Goal: Transaction & Acquisition: Purchase product/service

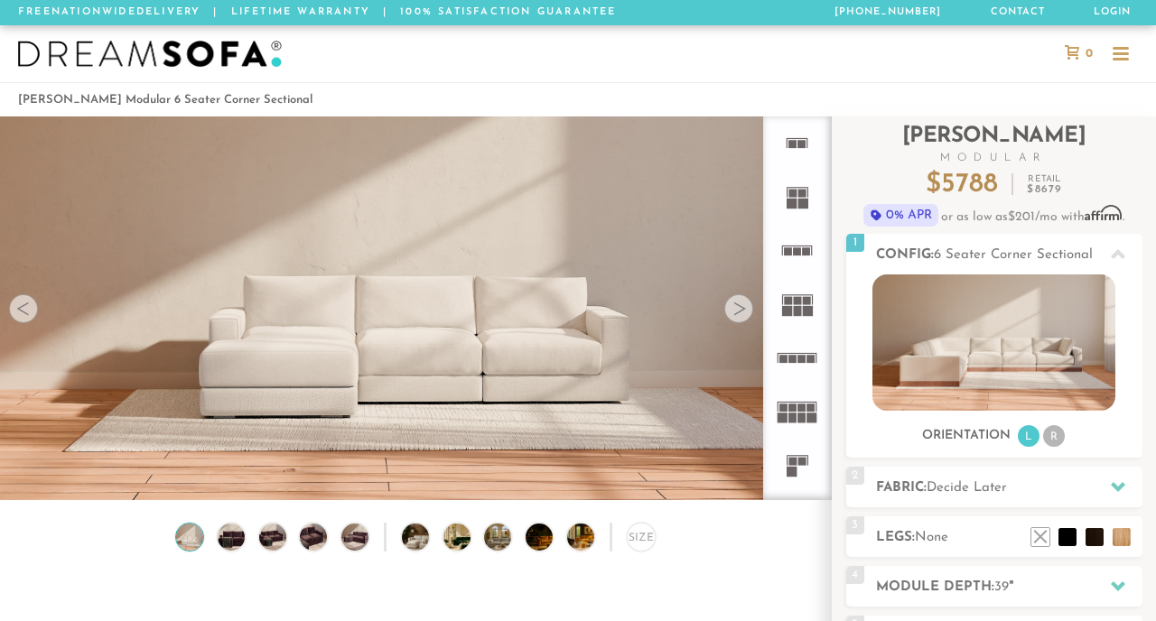
scroll to position [19380, 1156]
click at [1049, 440] on li "R" at bounding box center [1054, 436] width 22 height 22
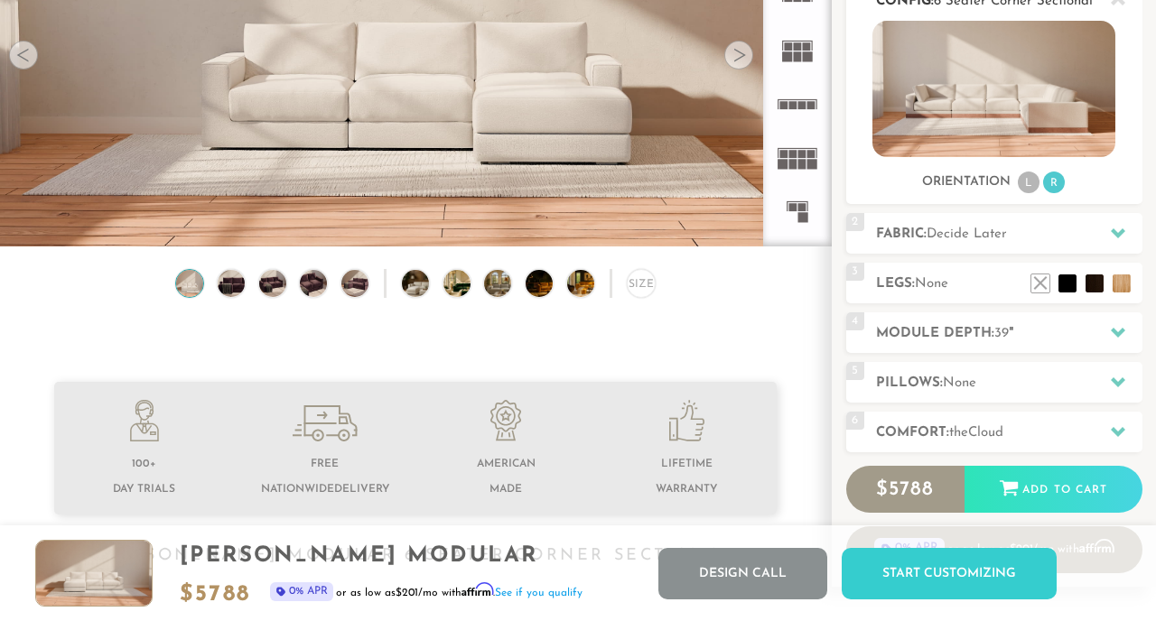
scroll to position [251, 0]
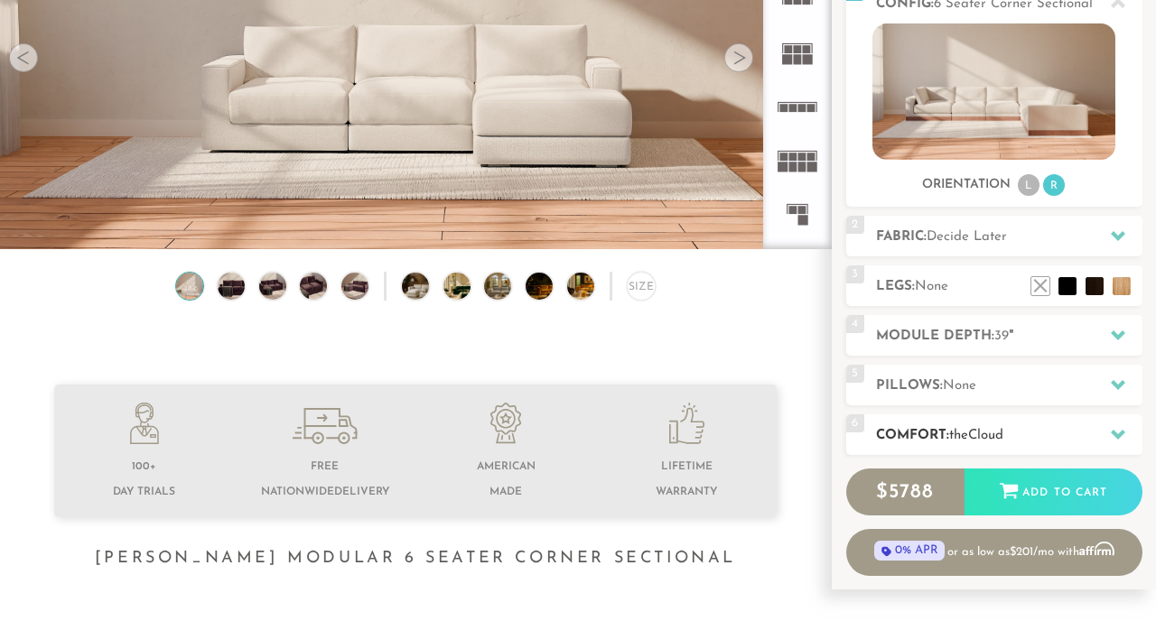
click at [908, 426] on h2 "Comfort: the Cloud" at bounding box center [1009, 435] width 266 height 21
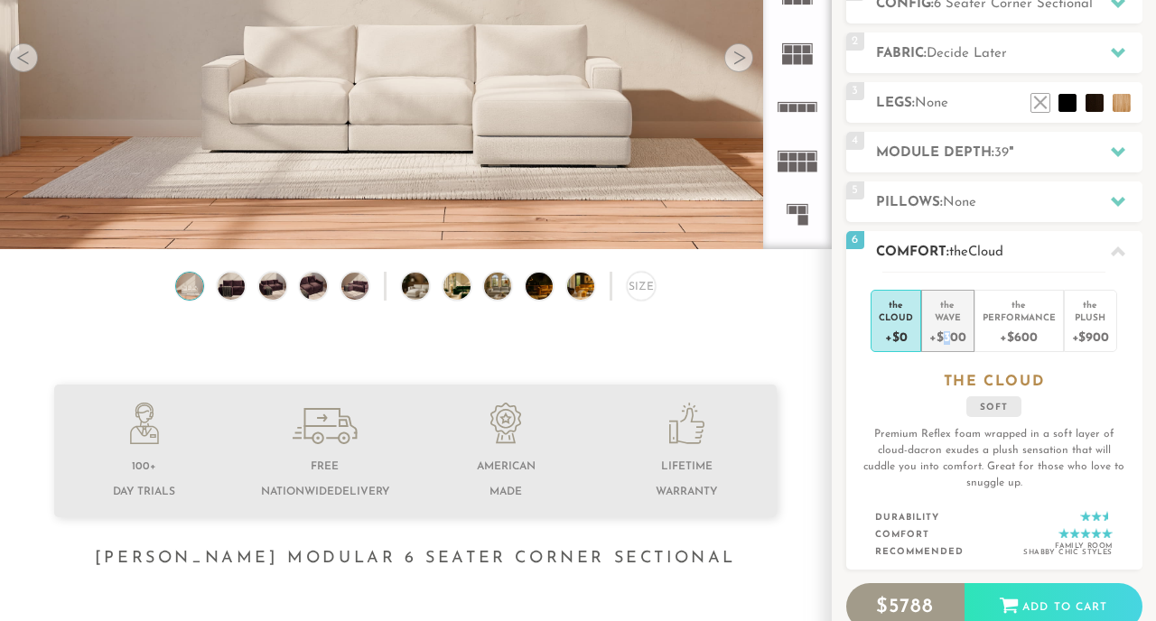
click at [947, 335] on div "+$300" at bounding box center [947, 336] width 36 height 26
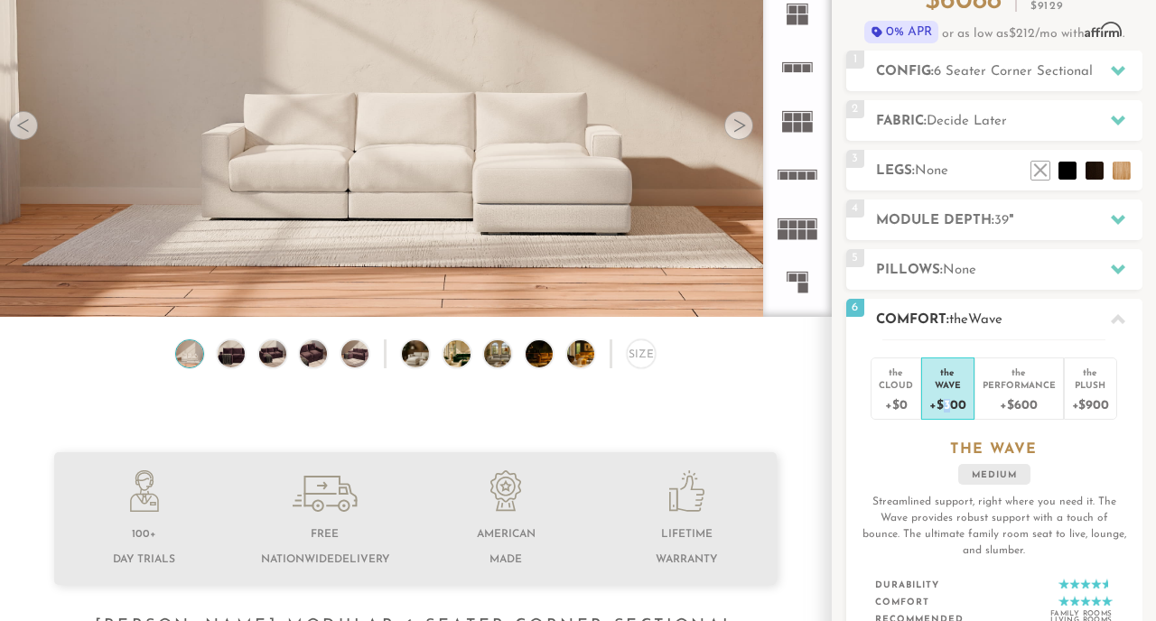
scroll to position [107, 0]
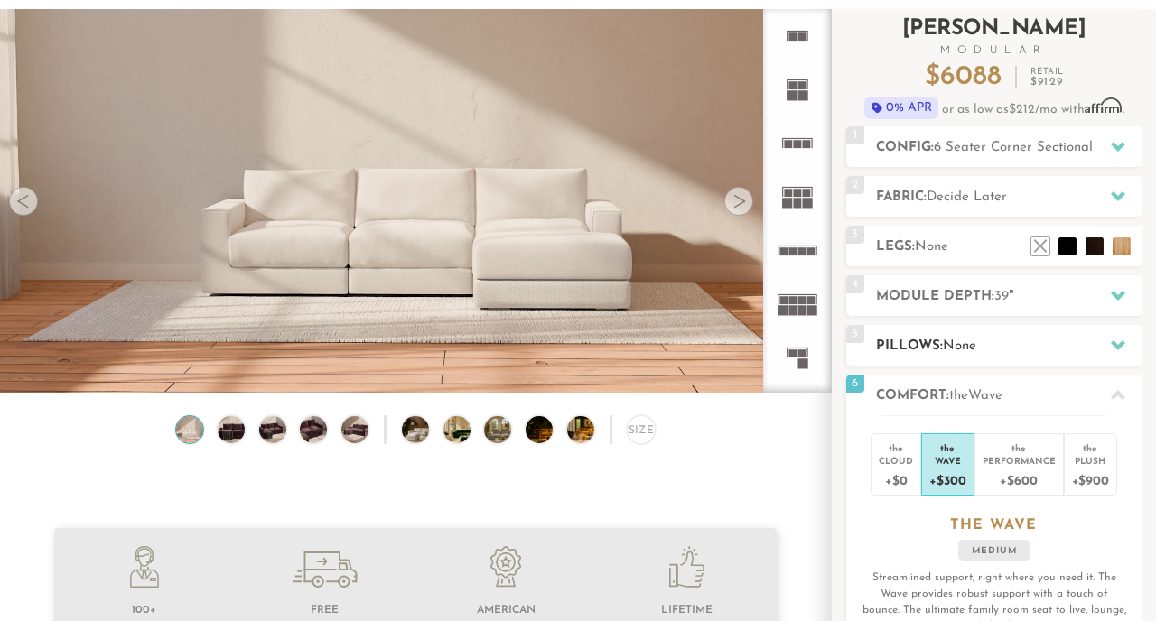
click at [944, 346] on h2 "Pillows: None" at bounding box center [1009, 346] width 266 height 21
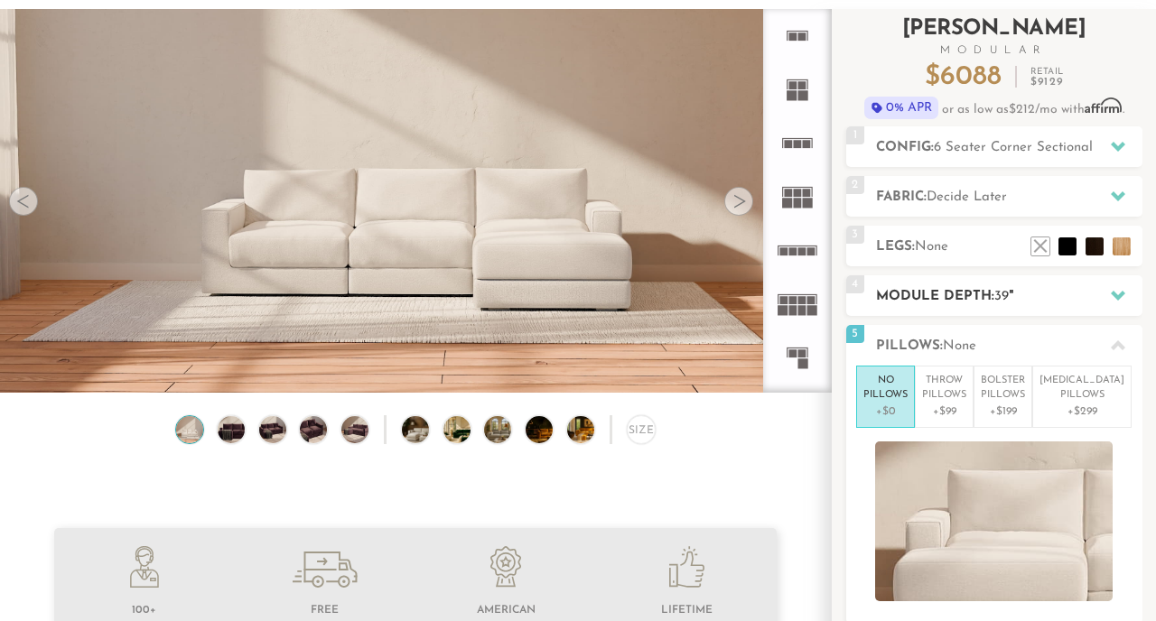
click at [954, 300] on h2 "Module Depth: 39 "" at bounding box center [1009, 296] width 266 height 21
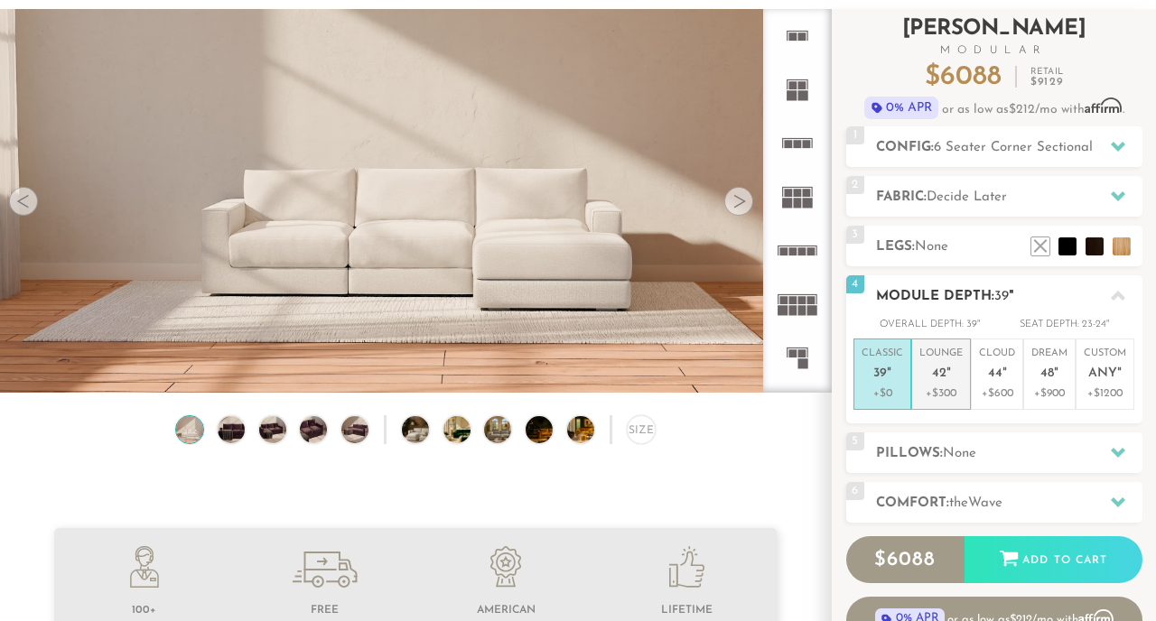
click at [942, 360] on p "Lounge 42 "" at bounding box center [940, 366] width 43 height 39
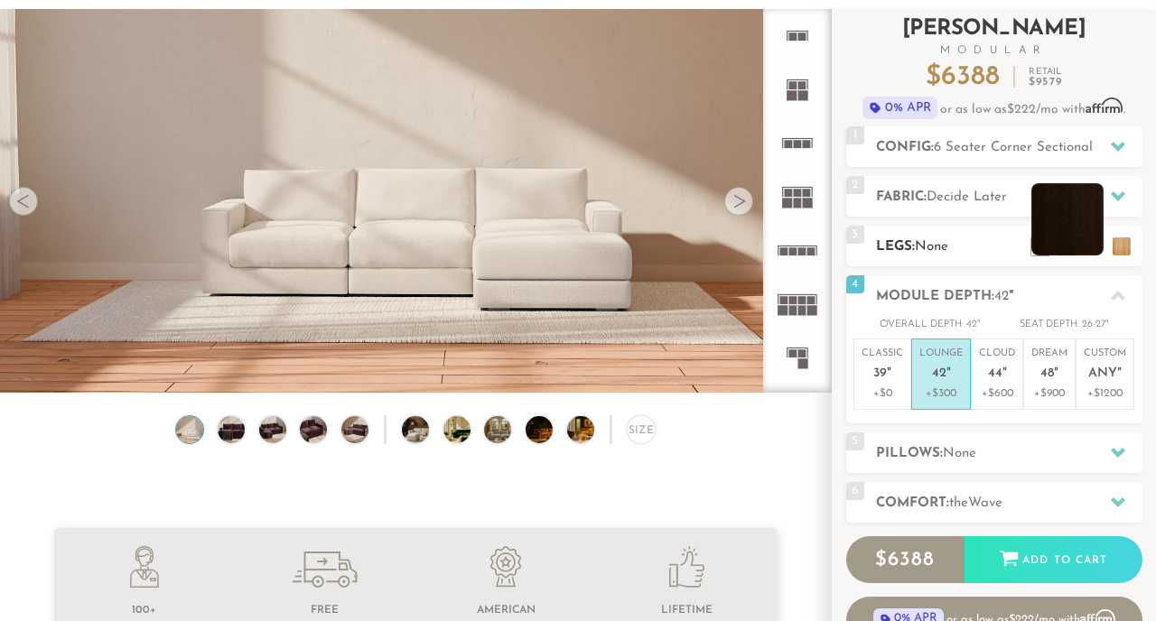
click at [1089, 246] on li at bounding box center [1067, 219] width 72 height 72
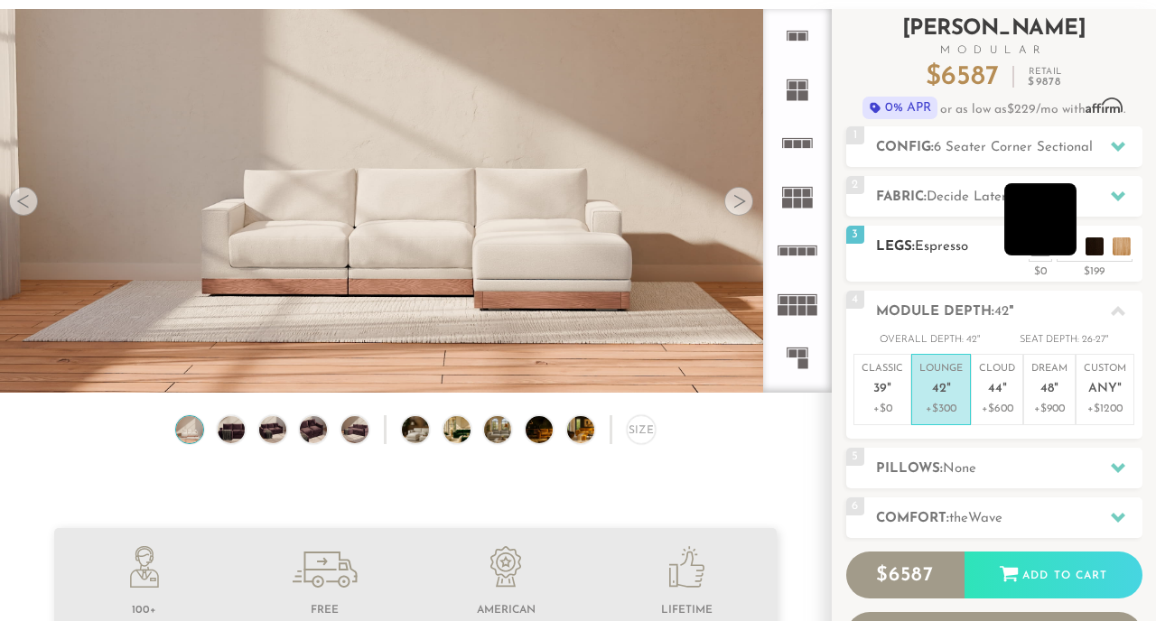
click at [1067, 247] on li at bounding box center [1040, 219] width 72 height 72
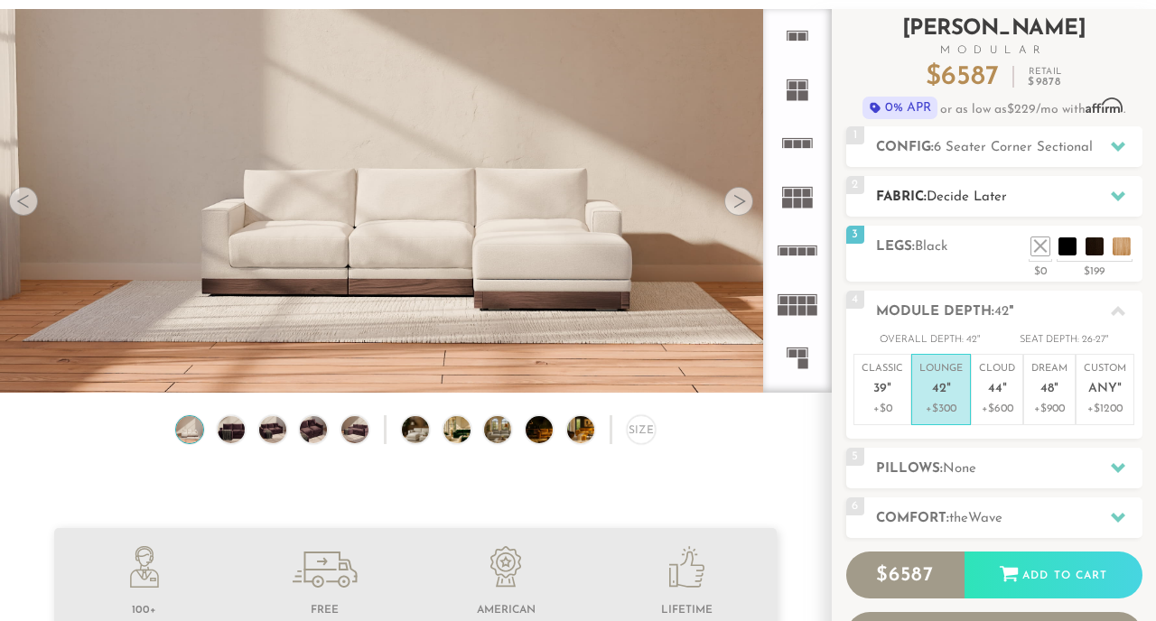
click at [946, 192] on span "Decide Later" at bounding box center [966, 198] width 80 height 14
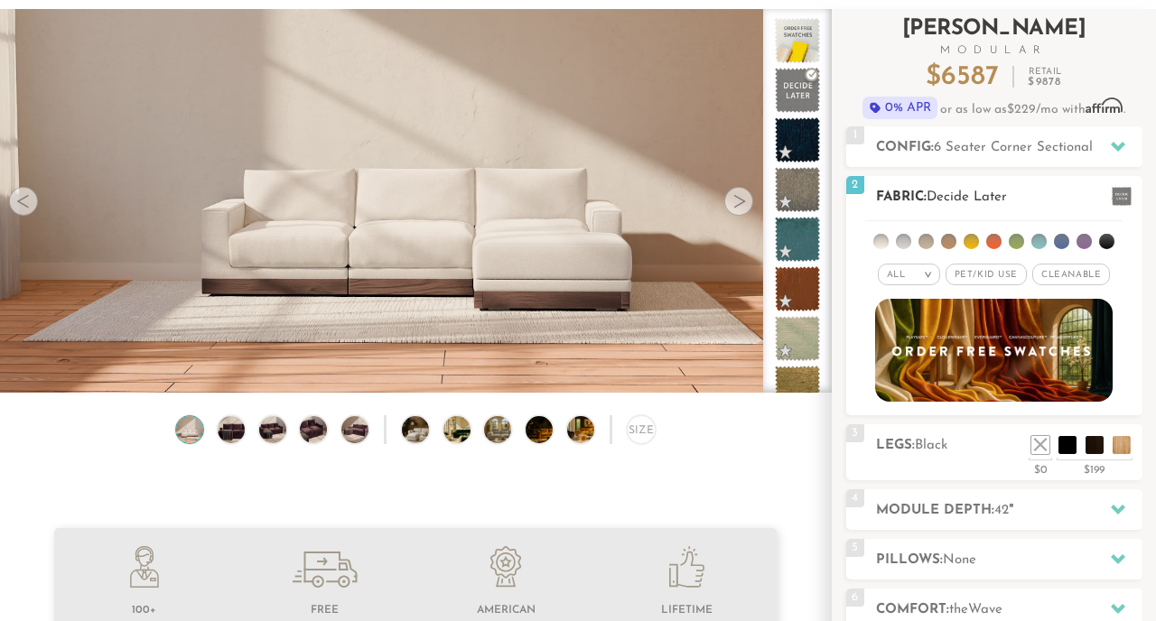
click at [1045, 274] on span "Cleanable x" at bounding box center [1071, 275] width 78 height 22
click at [976, 279] on span "Pet/Kid Use x" at bounding box center [978, 275] width 81 height 22
click at [881, 242] on li at bounding box center [880, 241] width 15 height 15
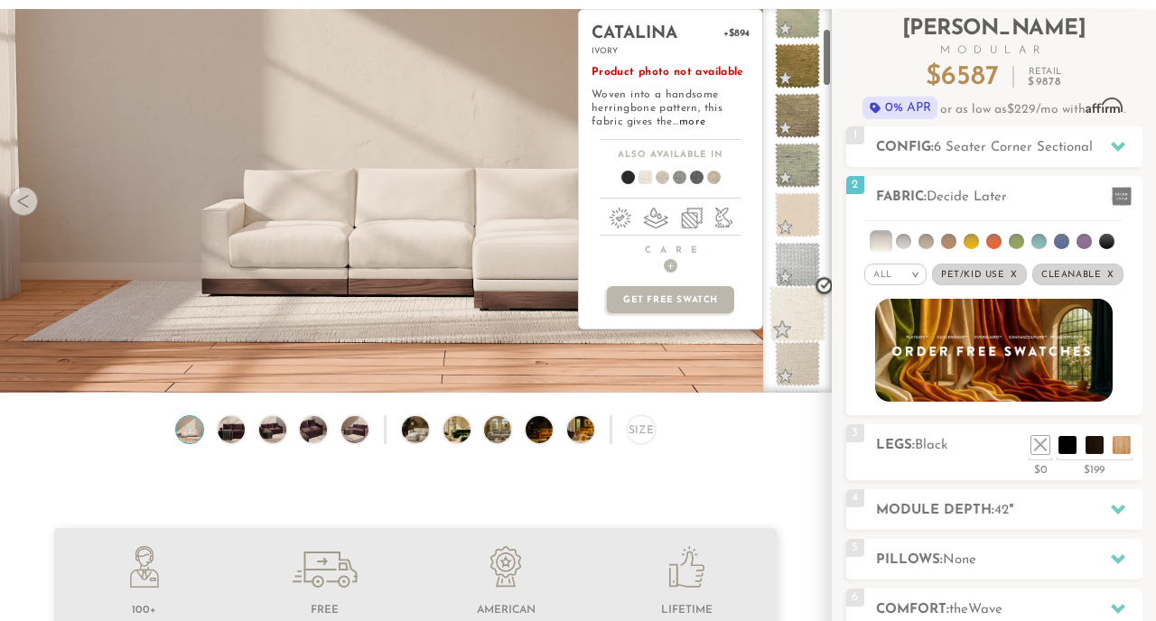
scroll to position [124, 1]
click at [803, 310] on span at bounding box center [796, 314] width 57 height 57
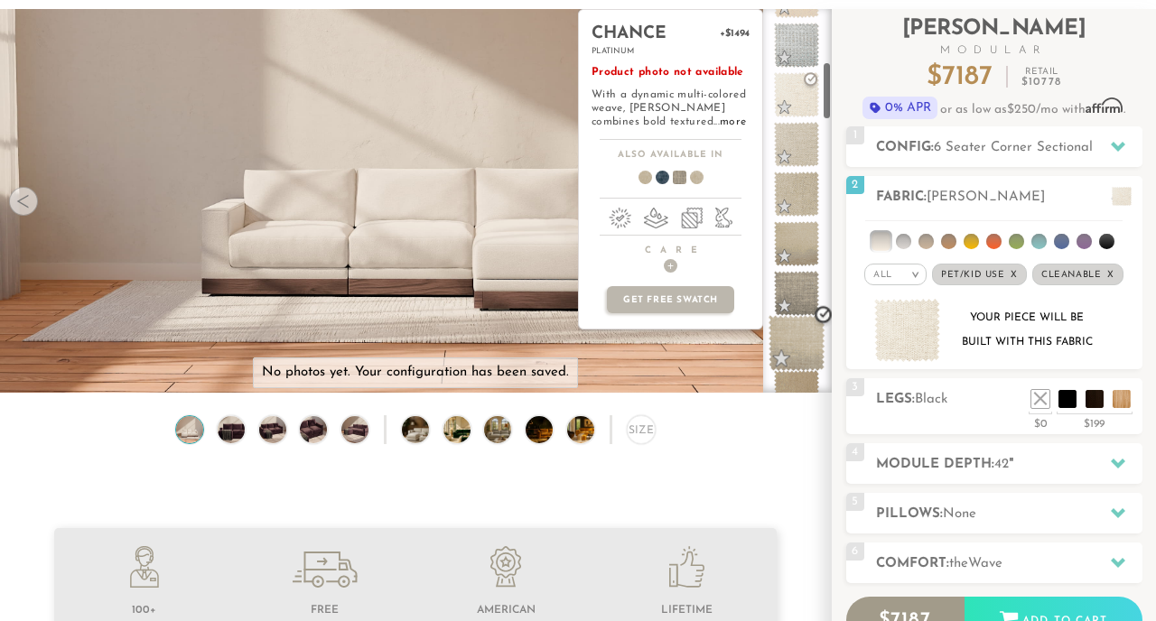
scroll to position [343, 0]
click at [791, 345] on span at bounding box center [797, 343] width 57 height 57
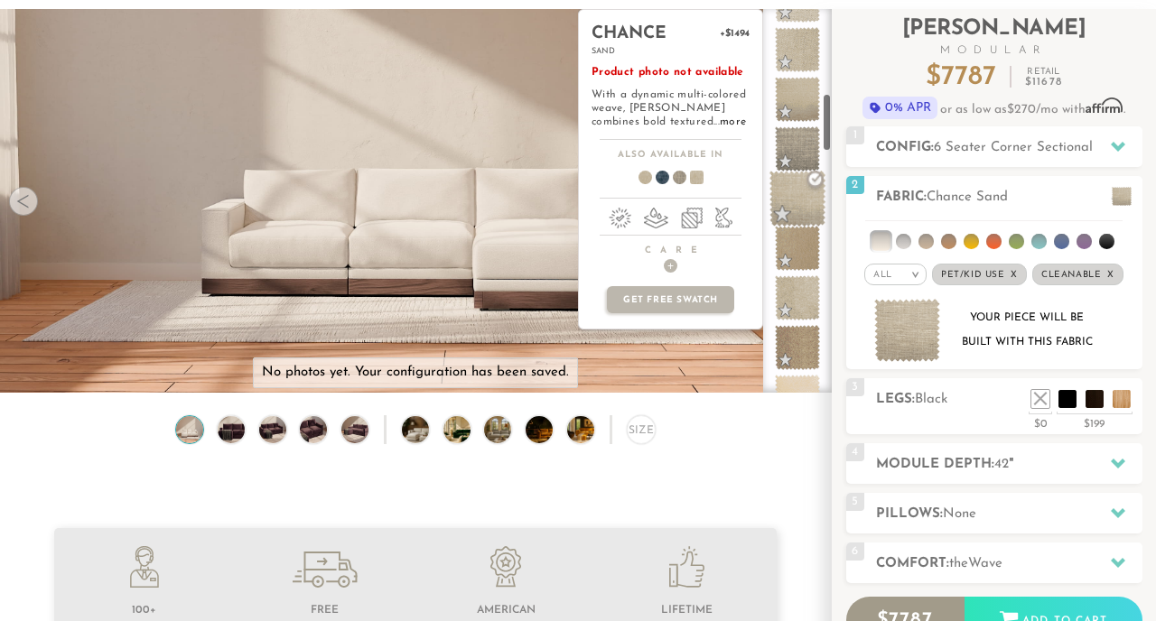
scroll to position [551, 0]
